Goal: Task Accomplishment & Management: Use online tool/utility

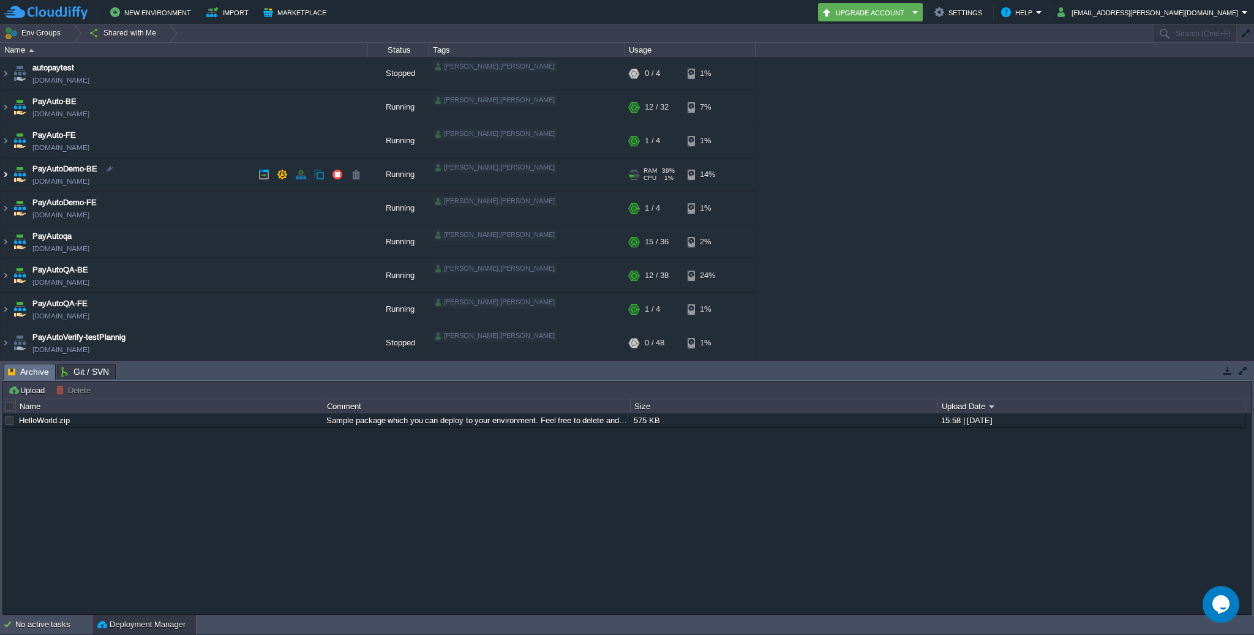
click at [2, 175] on img at bounding box center [6, 174] width 10 height 33
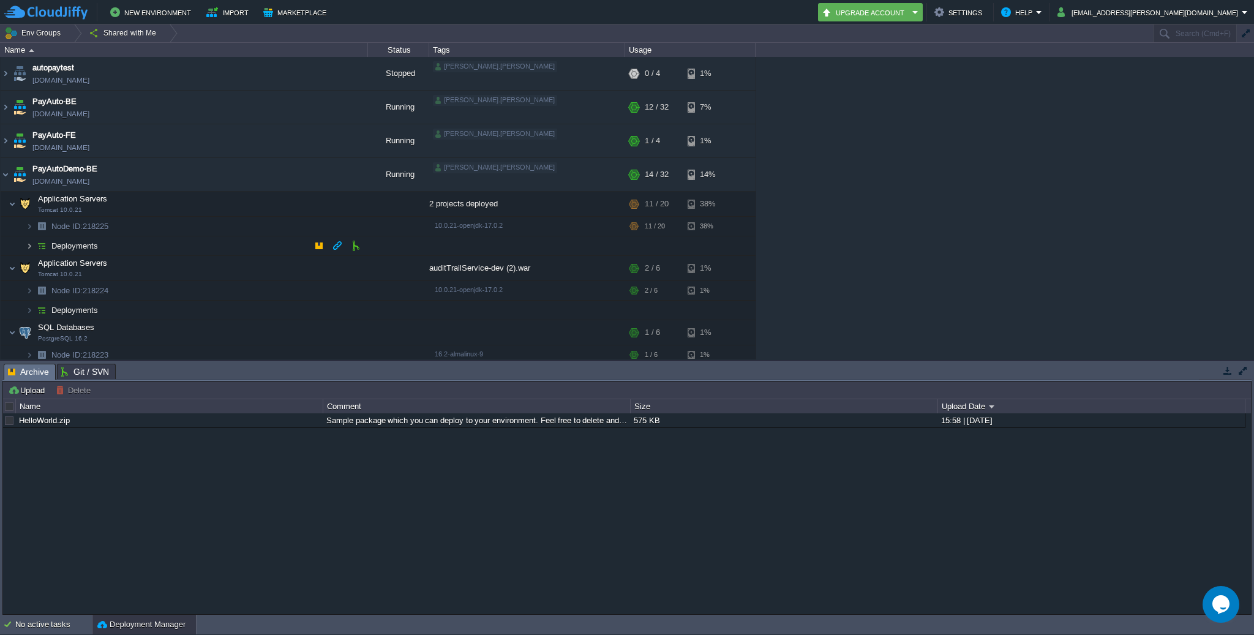
click at [27, 242] on img at bounding box center [29, 245] width 7 height 19
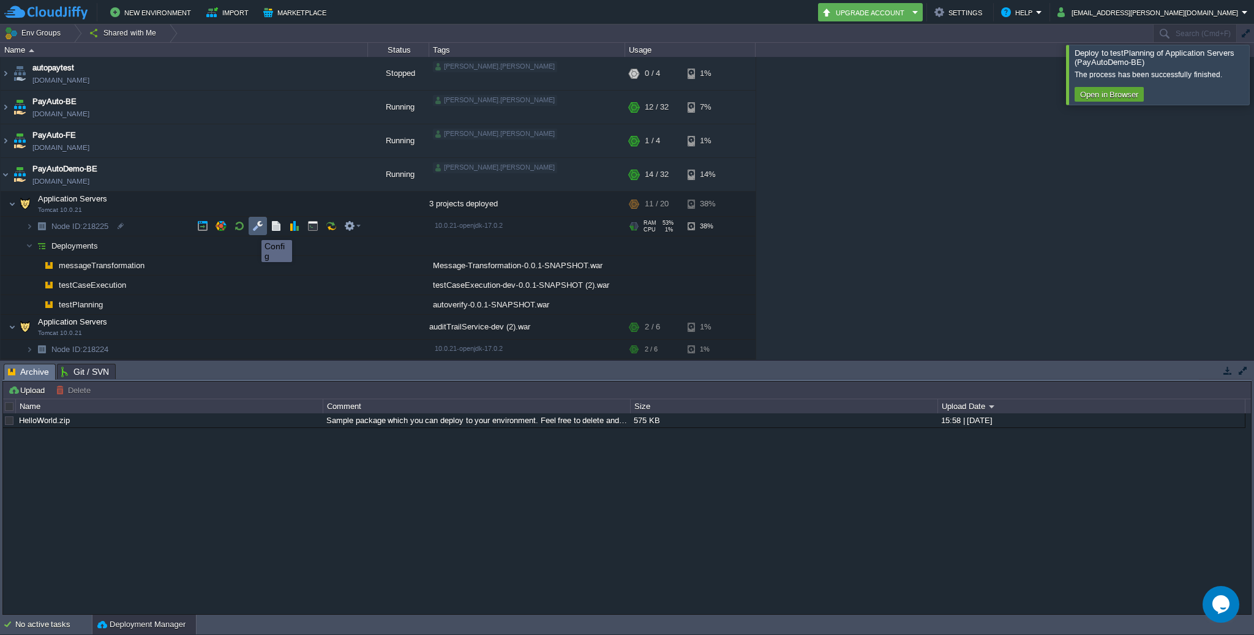
click at [252, 229] on button "button" at bounding box center [257, 225] width 11 height 11
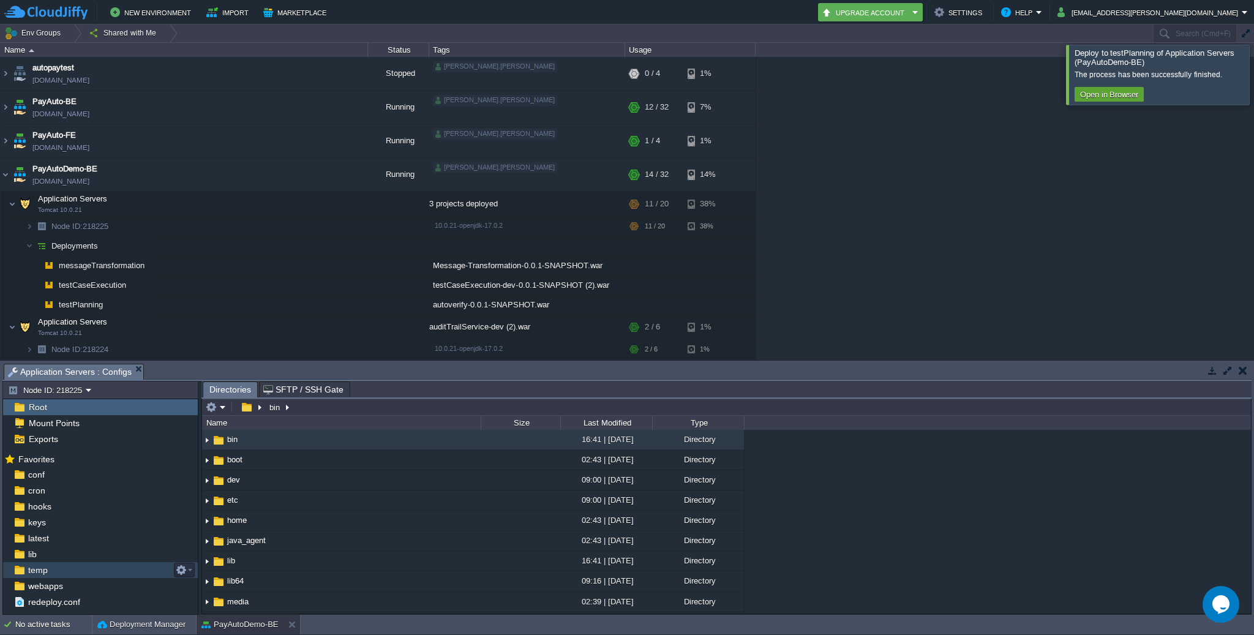
click at [47, 568] on span "temp" at bounding box center [38, 569] width 24 height 11
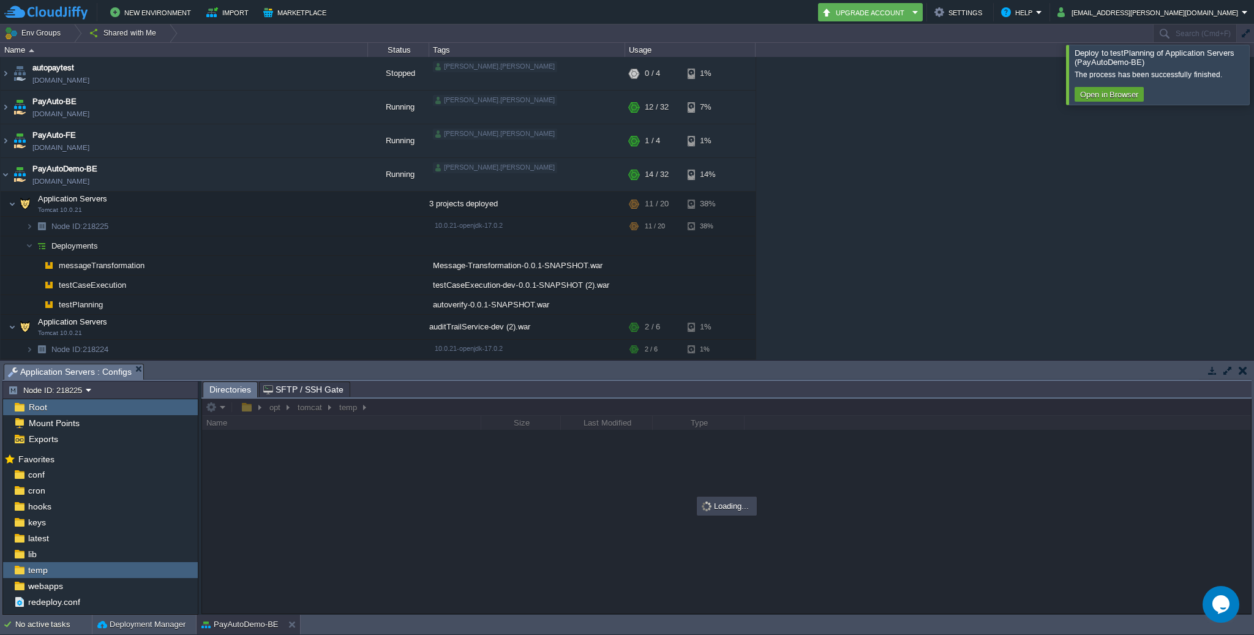
click at [1253, 77] on div at bounding box center [1268, 74] width 0 height 59
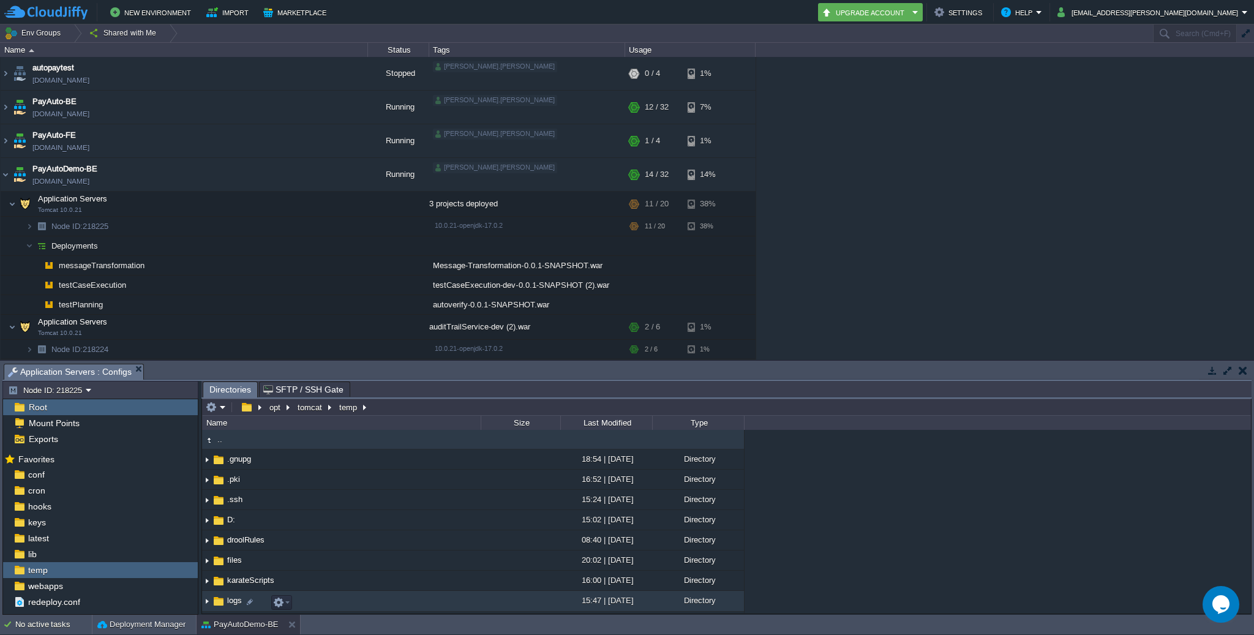
click at [227, 605] on span "logs" at bounding box center [234, 600] width 18 height 10
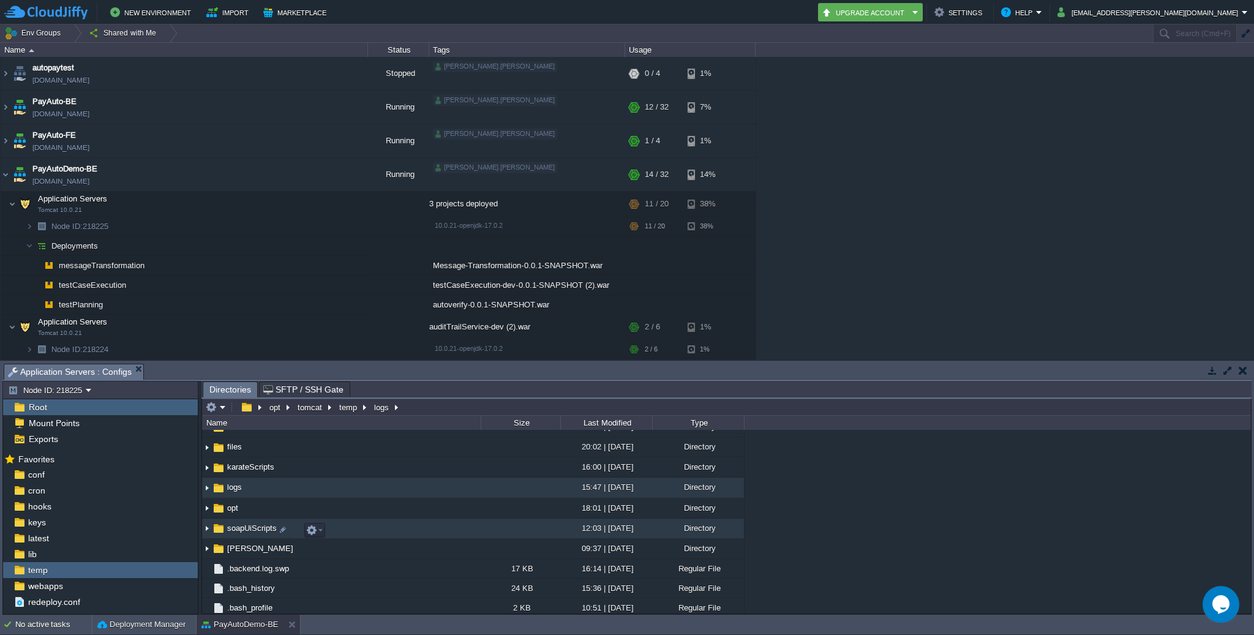
scroll to position [111, 0]
click at [206, 490] on img at bounding box center [207, 489] width 10 height 19
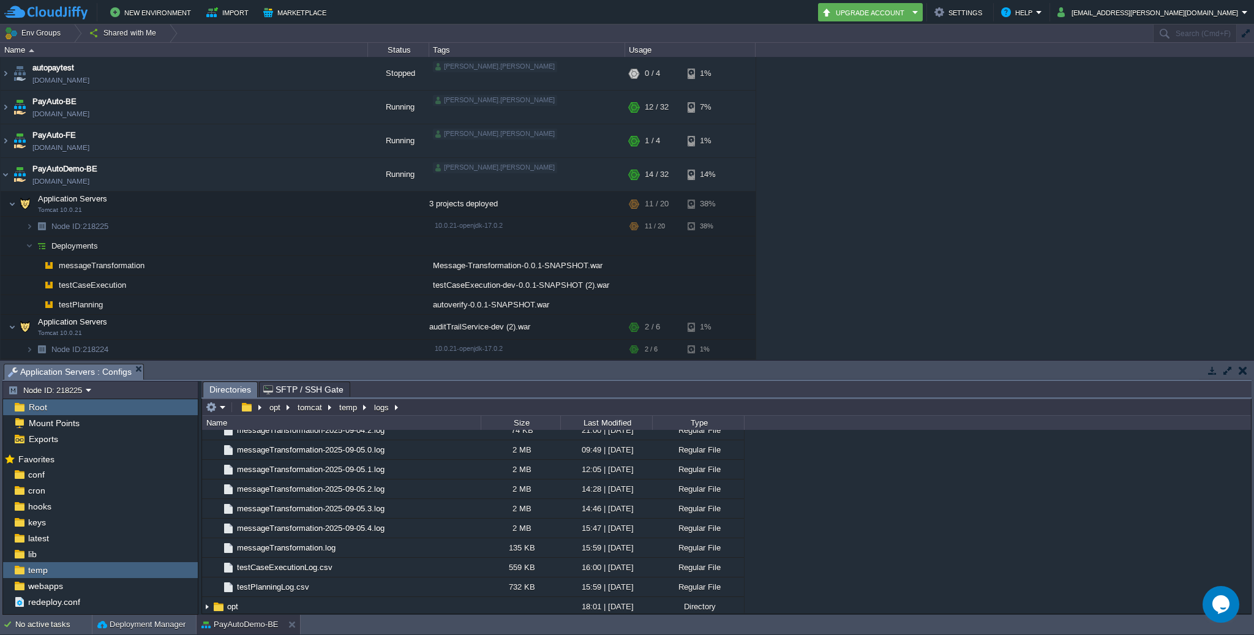
scroll to position [1836, 0]
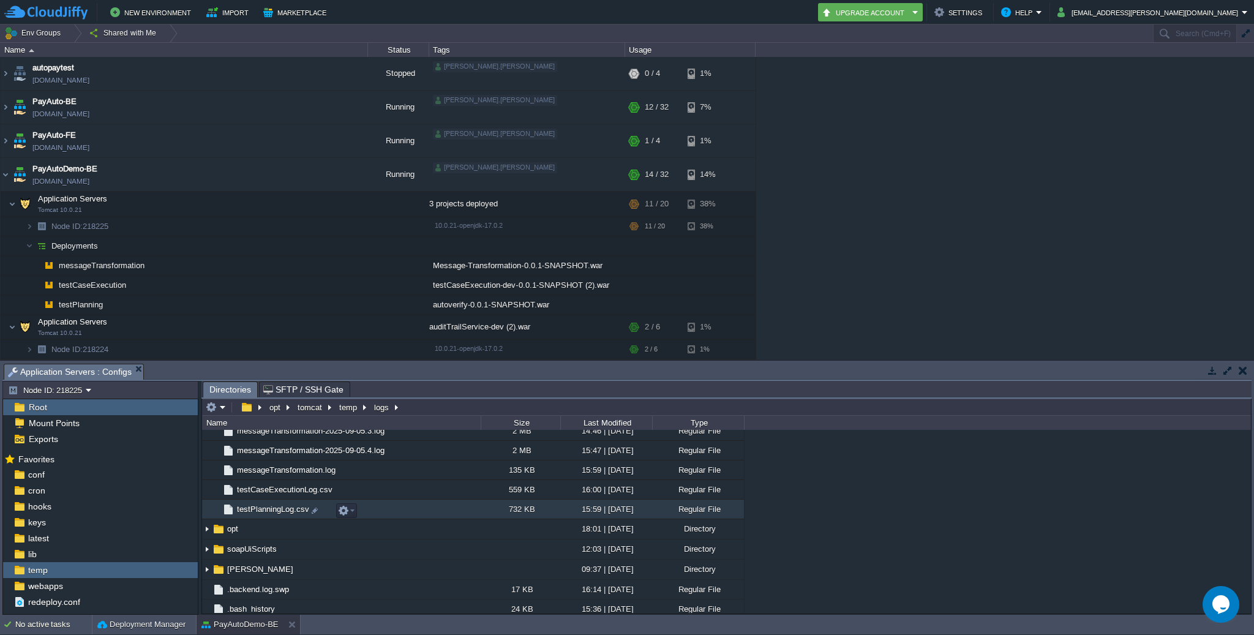
click at [275, 508] on span "testPlanningLog.csv" at bounding box center [273, 509] width 76 height 10
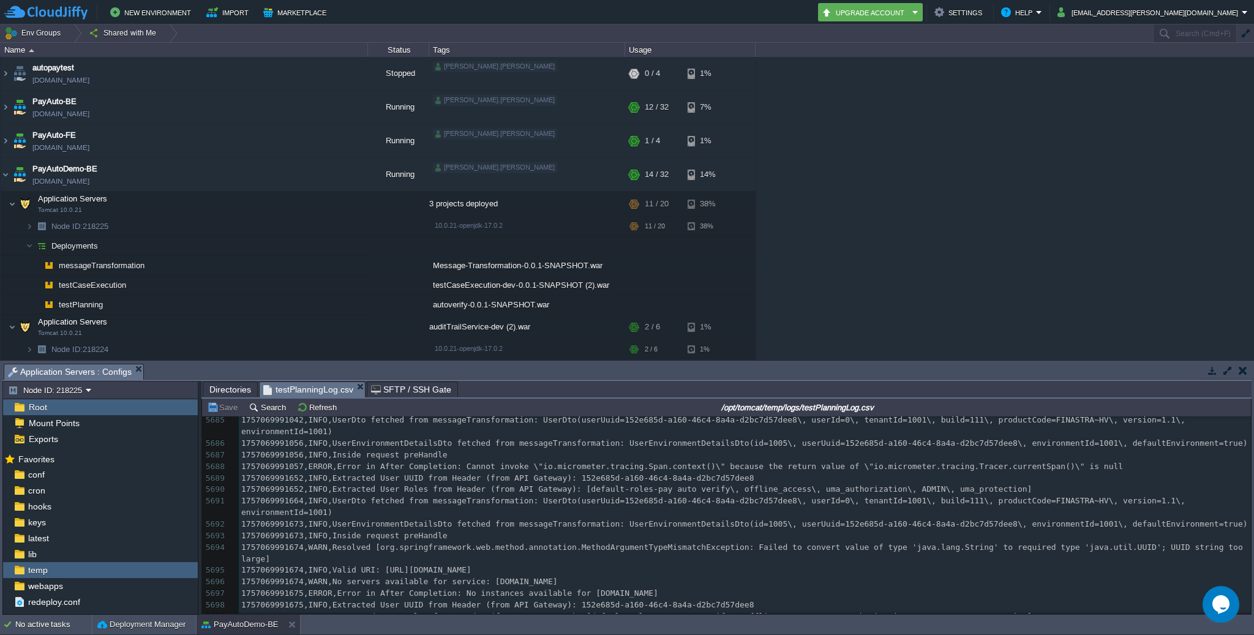
scroll to position [68191, 0]
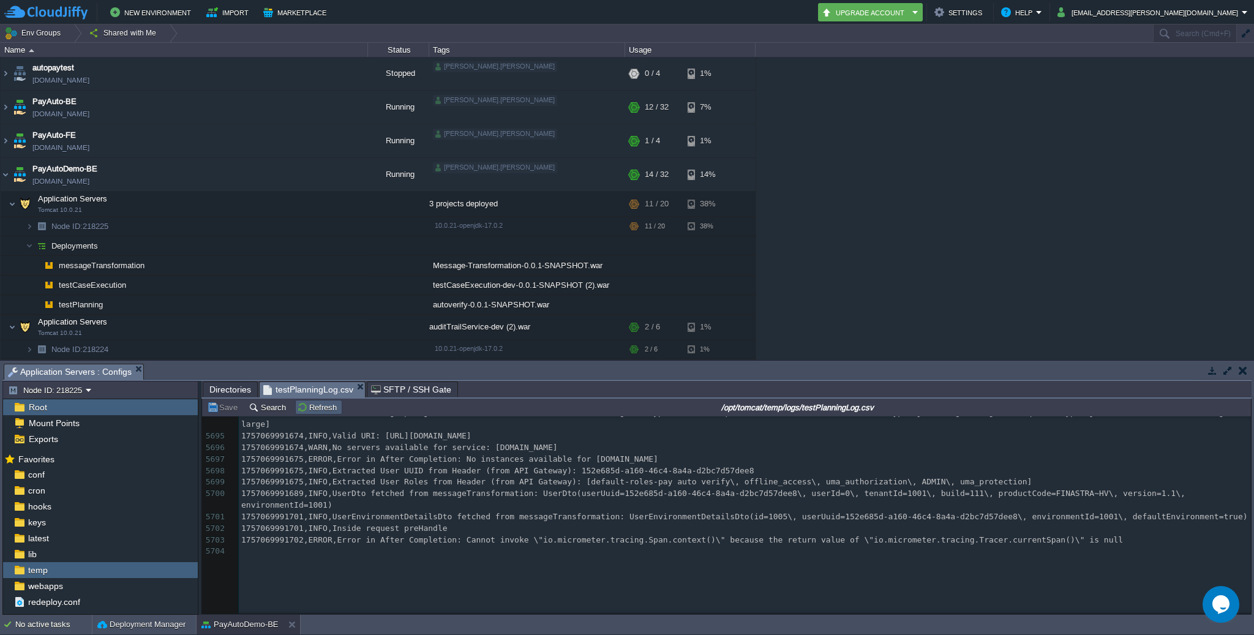
click at [307, 414] on td "Refresh" at bounding box center [318, 407] width 47 height 15
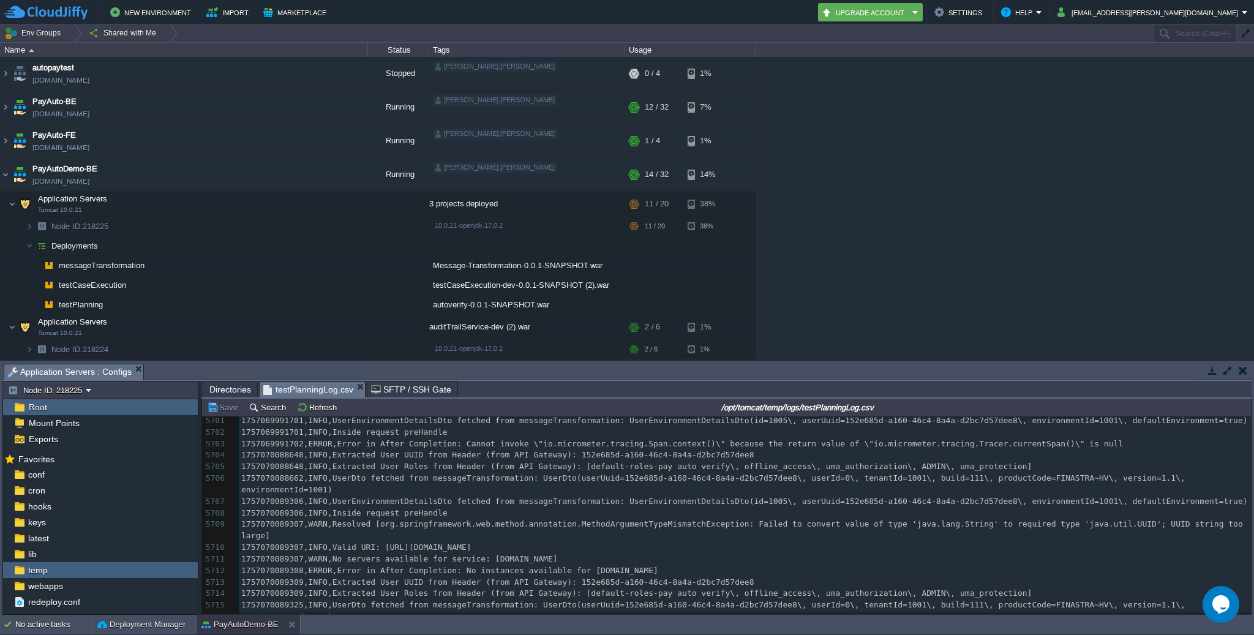
scroll to position [66243, 0]
